Goal: Navigation & Orientation: Find specific page/section

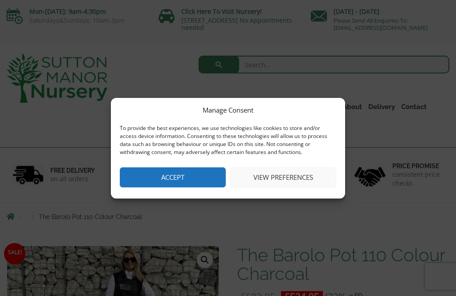
click at [152, 178] on button "Accept" at bounding box center [173, 178] width 106 height 20
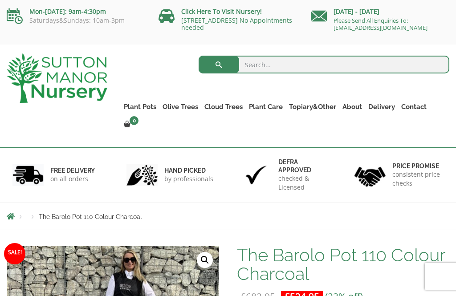
click at [0, 0] on link "Gnarled Plateau Olive Tree XL" at bounding box center [0, 0] width 0 height 0
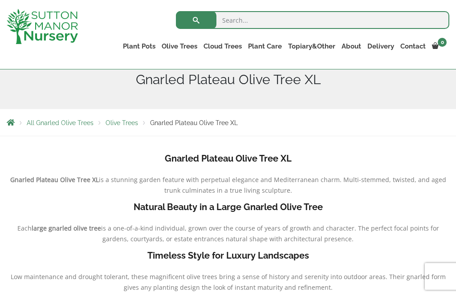
scroll to position [119, 0]
click at [0, 0] on link "Gnarled Multi Stem Olives" at bounding box center [0, 0] width 0 height 0
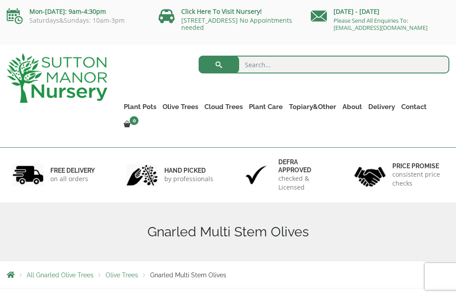
click at [0, 0] on link "Ilex Crenata Cloud Trees" at bounding box center [0, 0] width 0 height 0
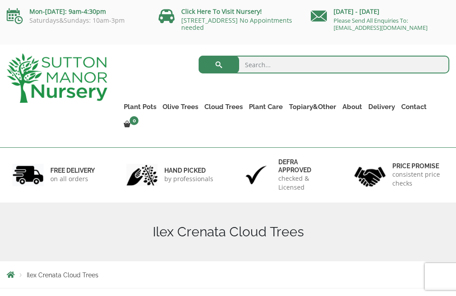
click at [0, 0] on link "Castlewellan" at bounding box center [0, 0] width 0 height 0
click at [0, 0] on link "Ligustrum Pom Poms" at bounding box center [0, 0] width 0 height 0
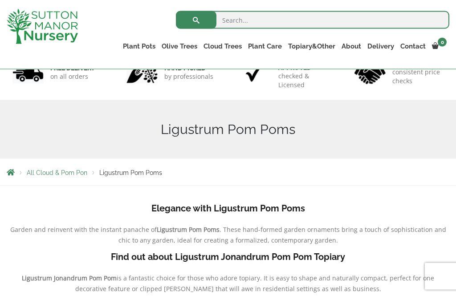
scroll to position [35, 0]
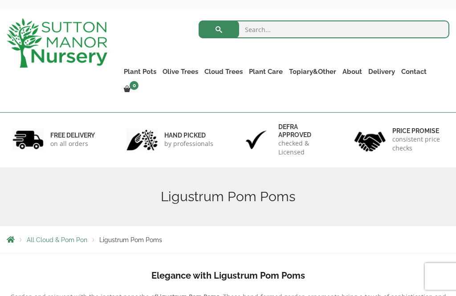
click at [323, 72] on link "Topiary&Other" at bounding box center [312, 72] width 53 height 12
click at [0, 0] on link "Taxus Baccata (Yew)" at bounding box center [0, 0] width 0 height 0
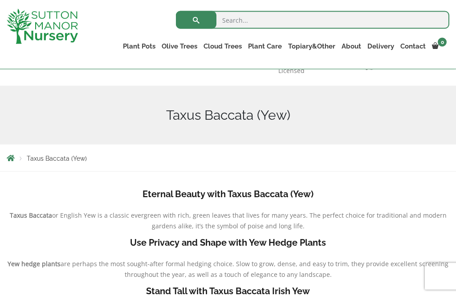
scroll to position [82, 0]
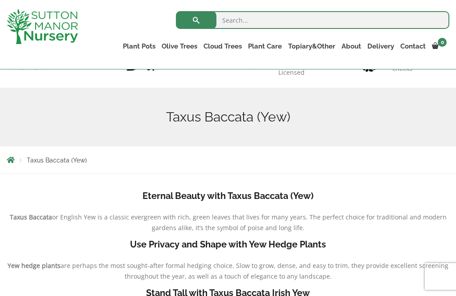
click at [0, 0] on link "Palm Trees" at bounding box center [0, 0] width 0 height 0
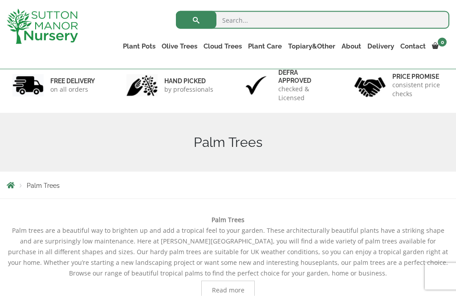
scroll to position [57, 0]
click at [65, 119] on div "Palm Trees" at bounding box center [228, 142] width 456 height 59
click at [0, 0] on link "Ligustrums" at bounding box center [0, 0] width 0 height 0
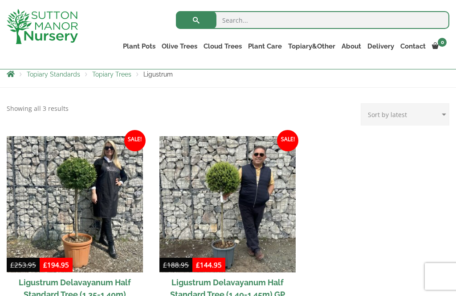
scroll to position [168, 0]
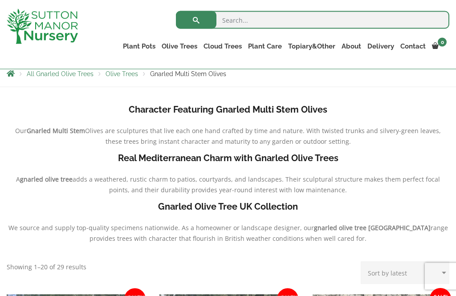
scroll to position [161, 0]
